Goal: Check status: Check status

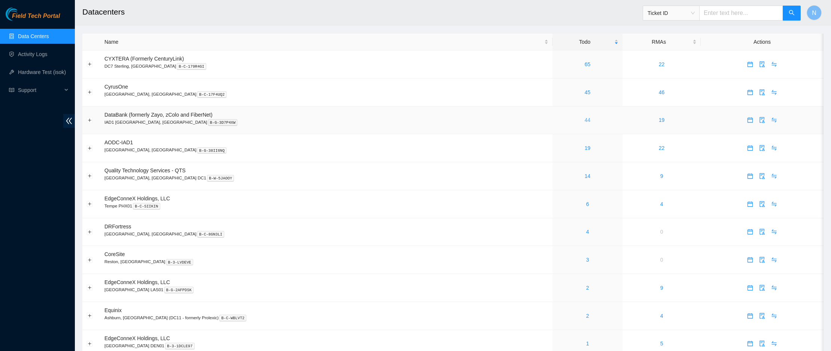
click at [584, 120] on link "44" at bounding box center [587, 120] width 6 height 6
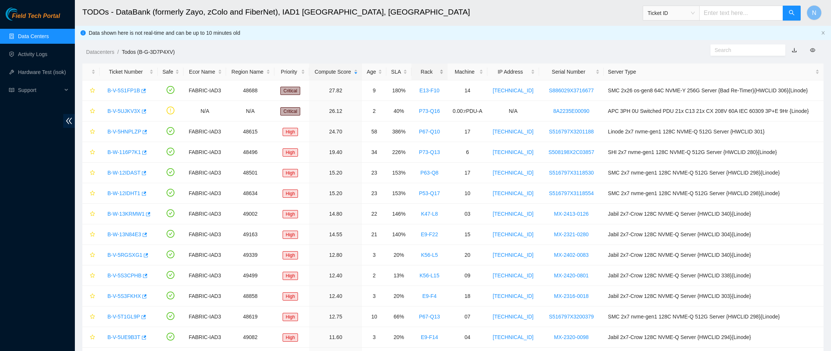
click at [420, 72] on div "Rack" at bounding box center [429, 72] width 28 height 8
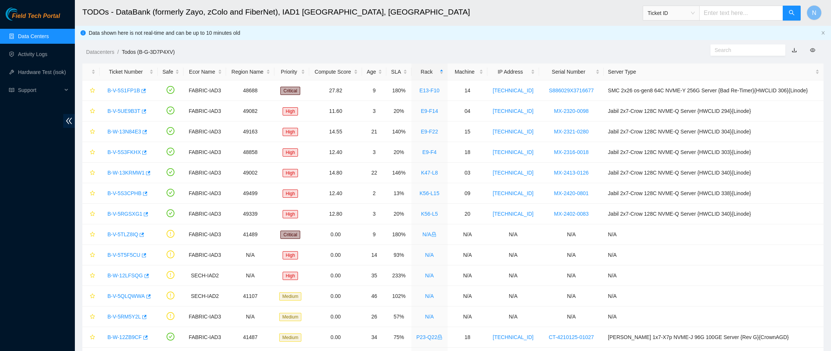
click at [594, 44] on div "Datacenters / Todos (B-G-3D7P4XV) /" at bounding box center [358, 35] width 567 height 42
click at [431, 233] on icon "lock" at bounding box center [433, 234] width 4 height 5
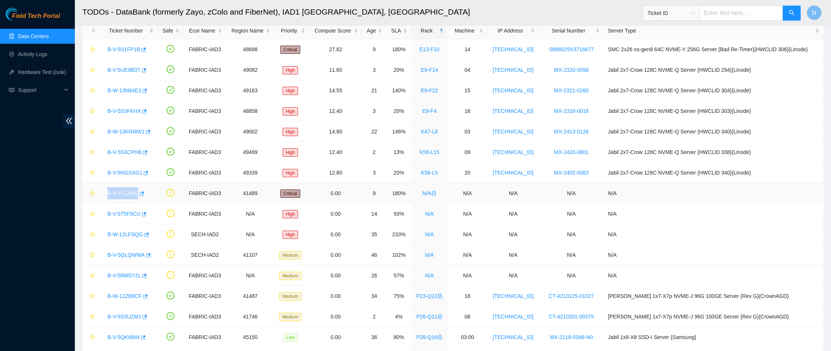
scroll to position [47, 0]
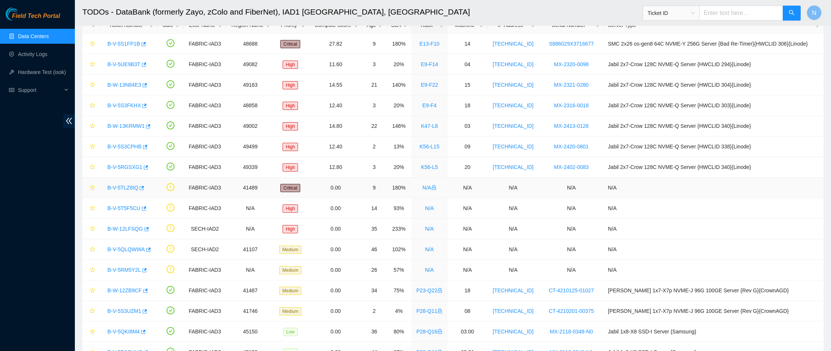
click at [650, 187] on td "N/A" at bounding box center [713, 188] width 220 height 21
click at [131, 188] on link "B-V-5TLZ8IQ" at bounding box center [122, 188] width 31 height 6
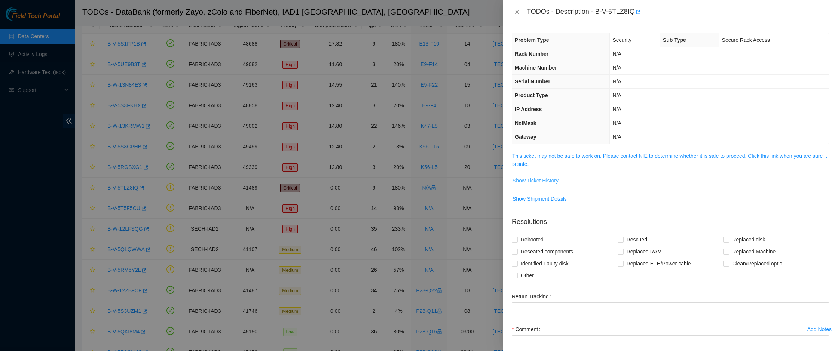
click at [552, 180] on span "Show Ticket History" at bounding box center [536, 181] width 46 height 8
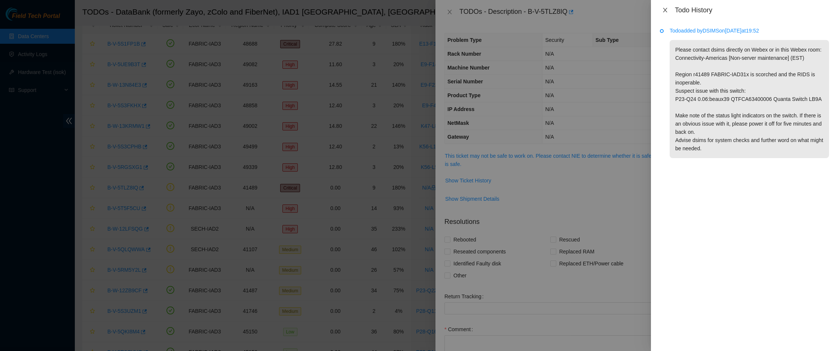
click at [666, 12] on icon "close" at bounding box center [665, 10] width 6 height 6
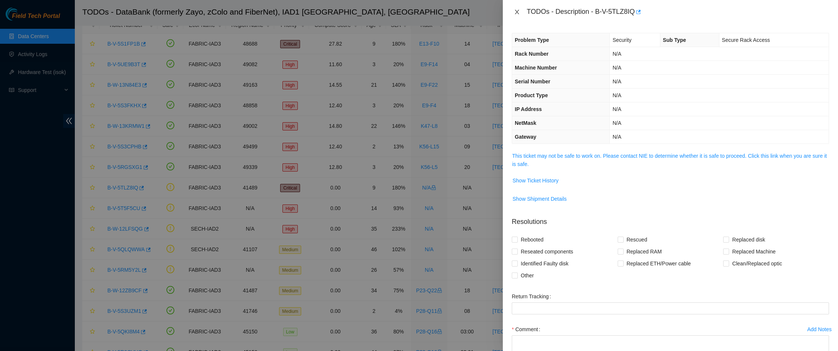
click at [517, 9] on icon "close" at bounding box center [517, 12] width 6 height 6
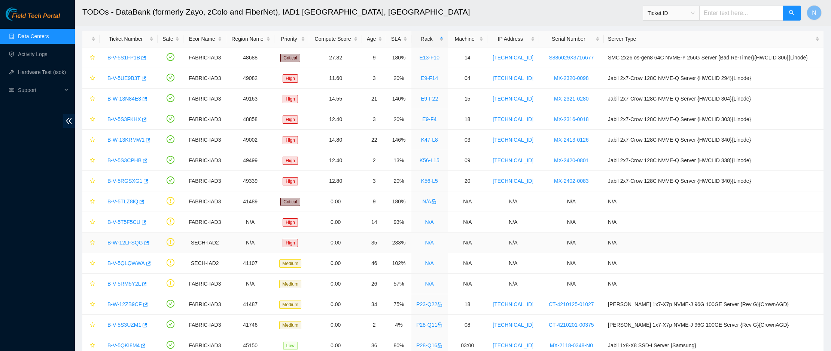
scroll to position [30, 0]
